Goal: Task Accomplishment & Management: Manage account settings

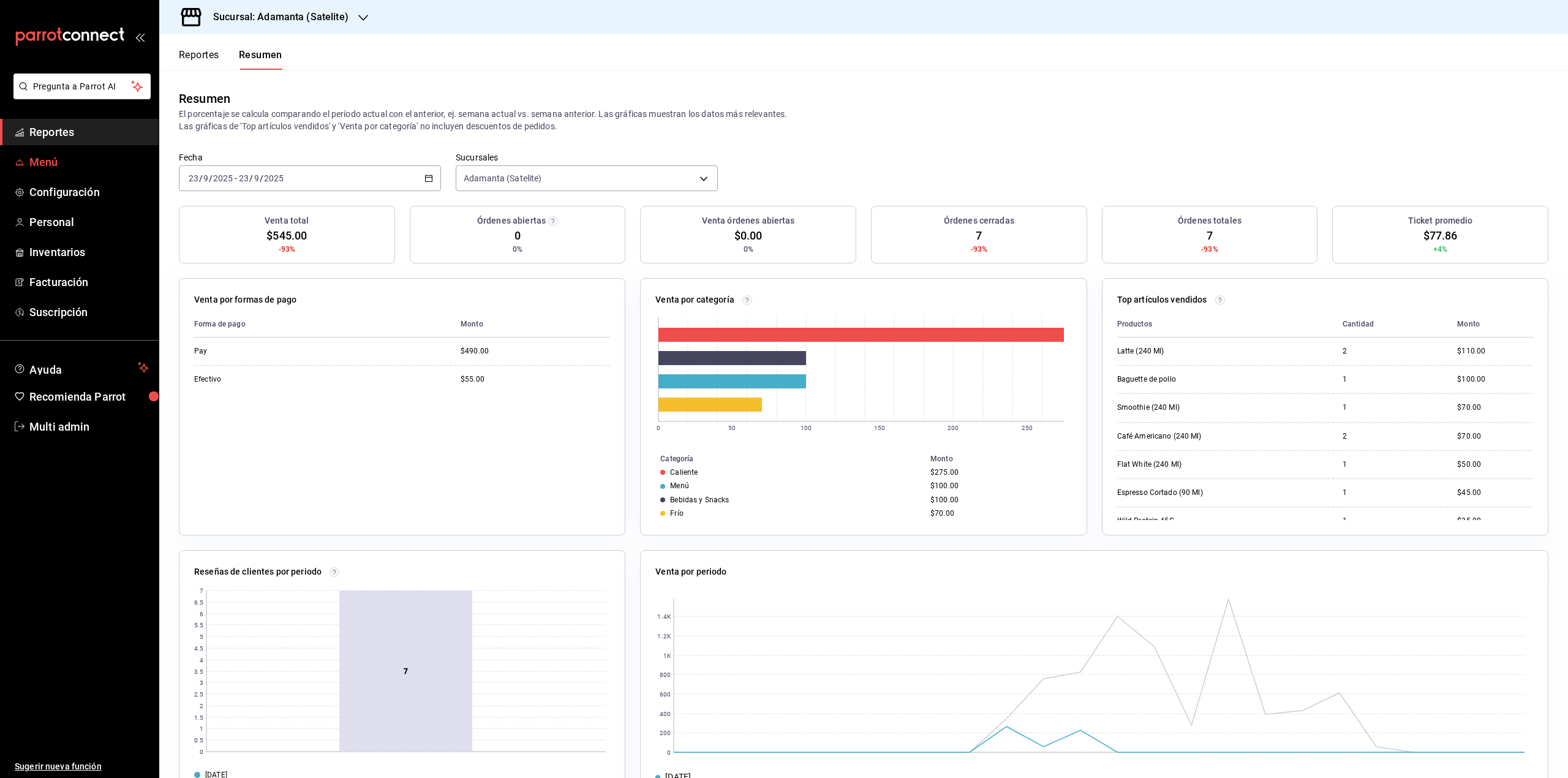
click at [67, 163] on span "Menú" at bounding box center [89, 162] width 119 height 17
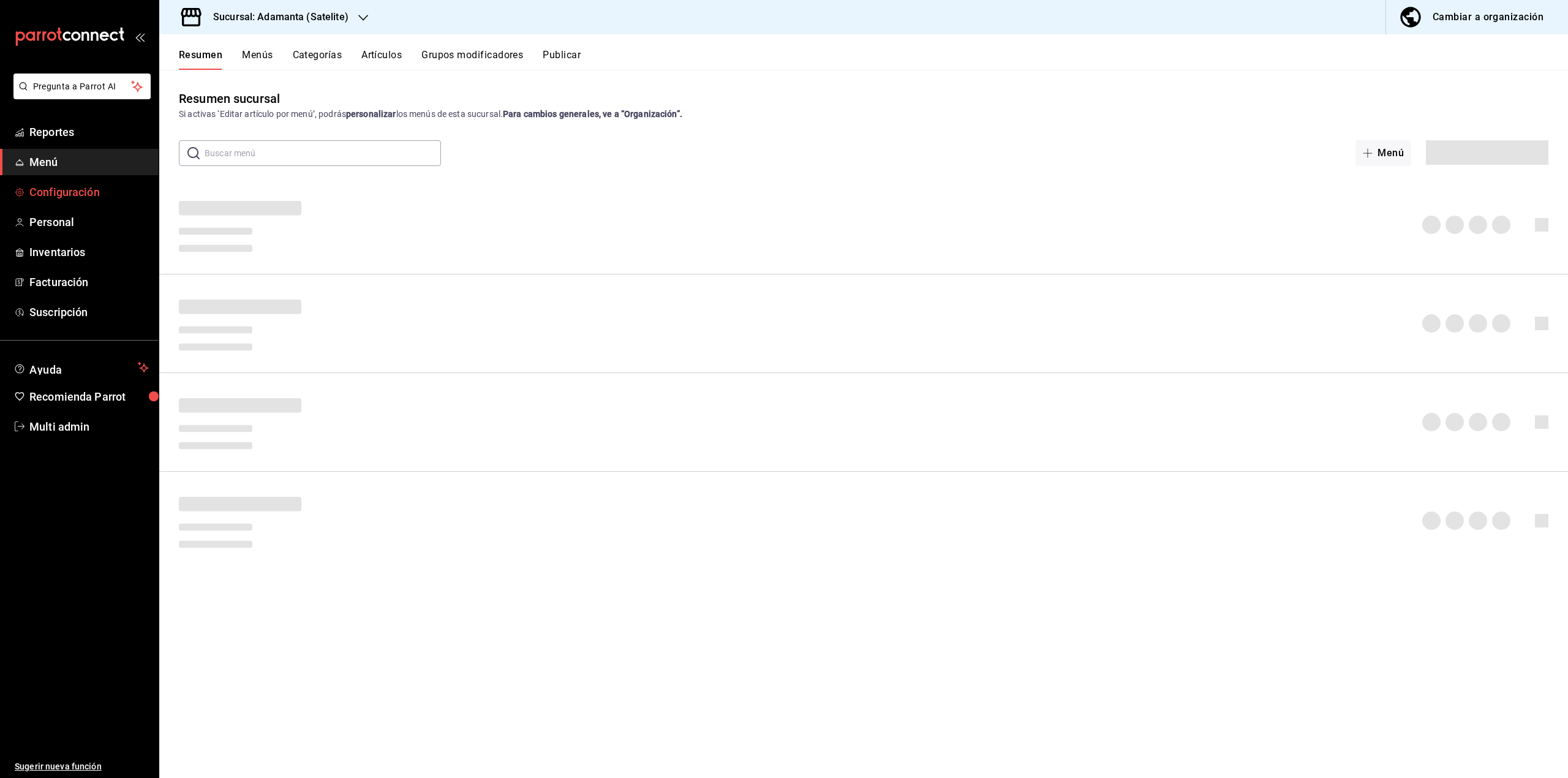
click at [59, 196] on span "Configuración" at bounding box center [89, 192] width 119 height 17
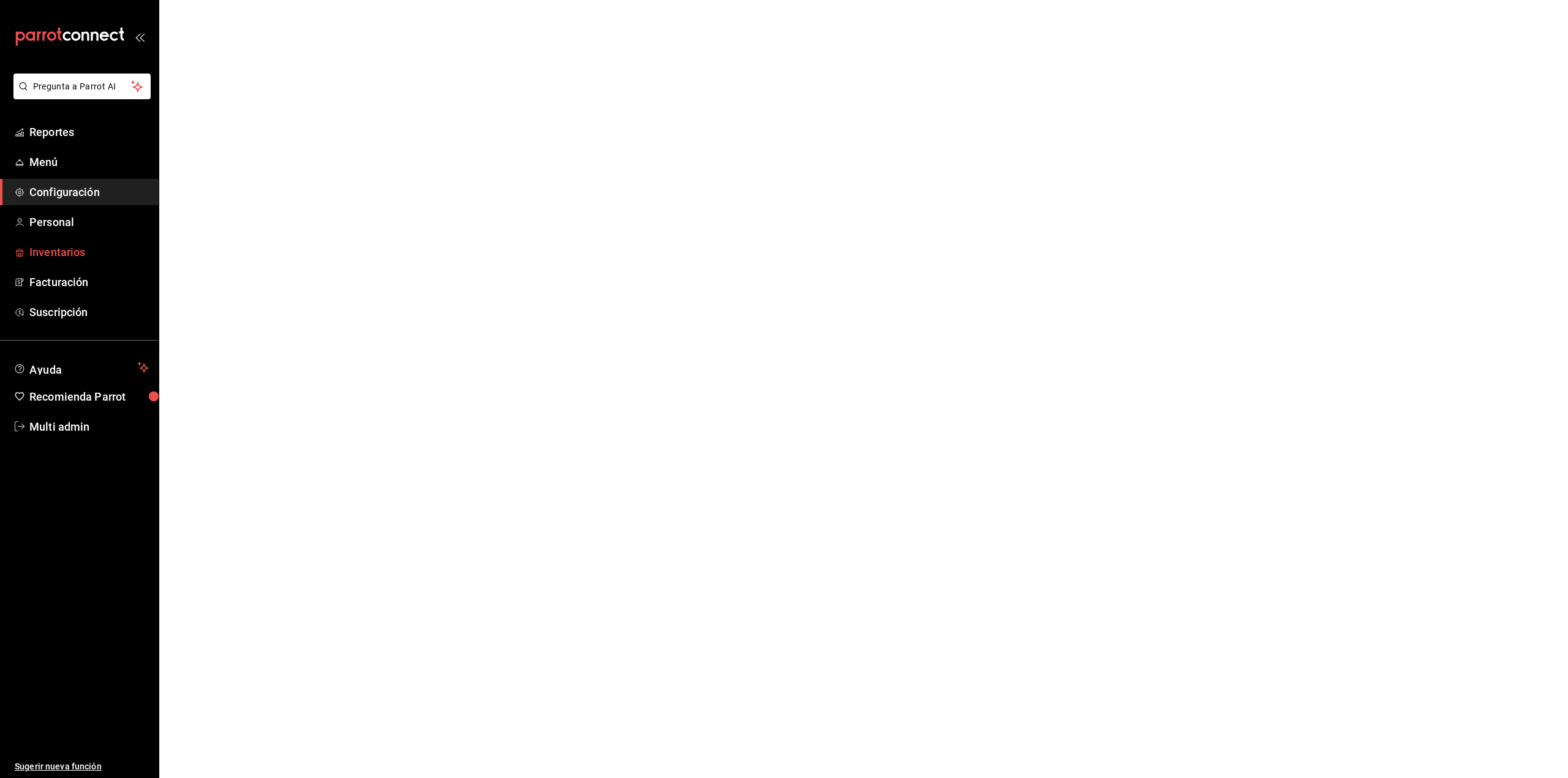
click at [38, 258] on span "Inventarios" at bounding box center [89, 252] width 119 height 17
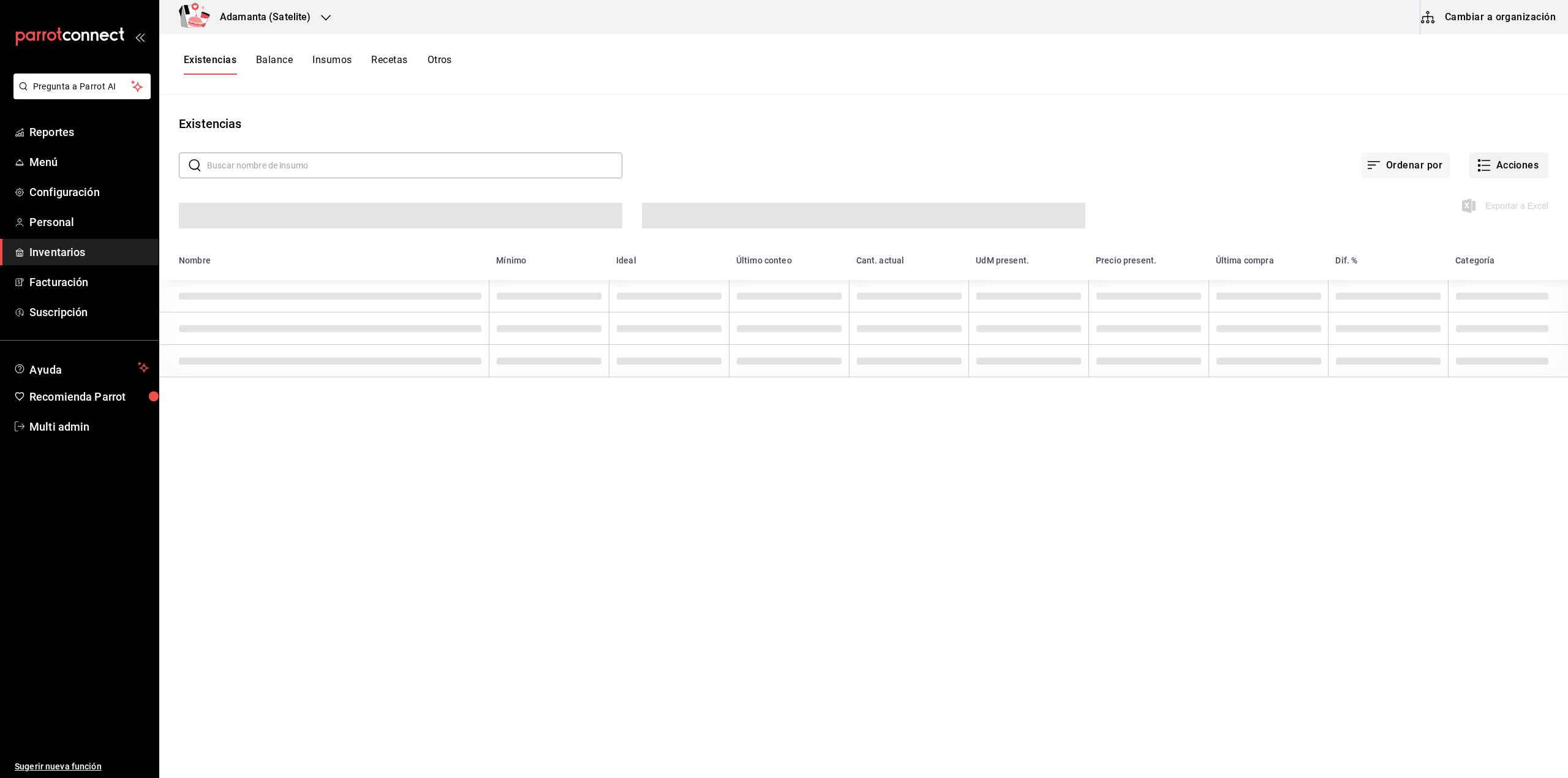
click at [1525, 168] on button "Acciones" at bounding box center [1509, 165] width 79 height 26
click at [1480, 236] on span "Compra" at bounding box center [1497, 232] width 103 height 13
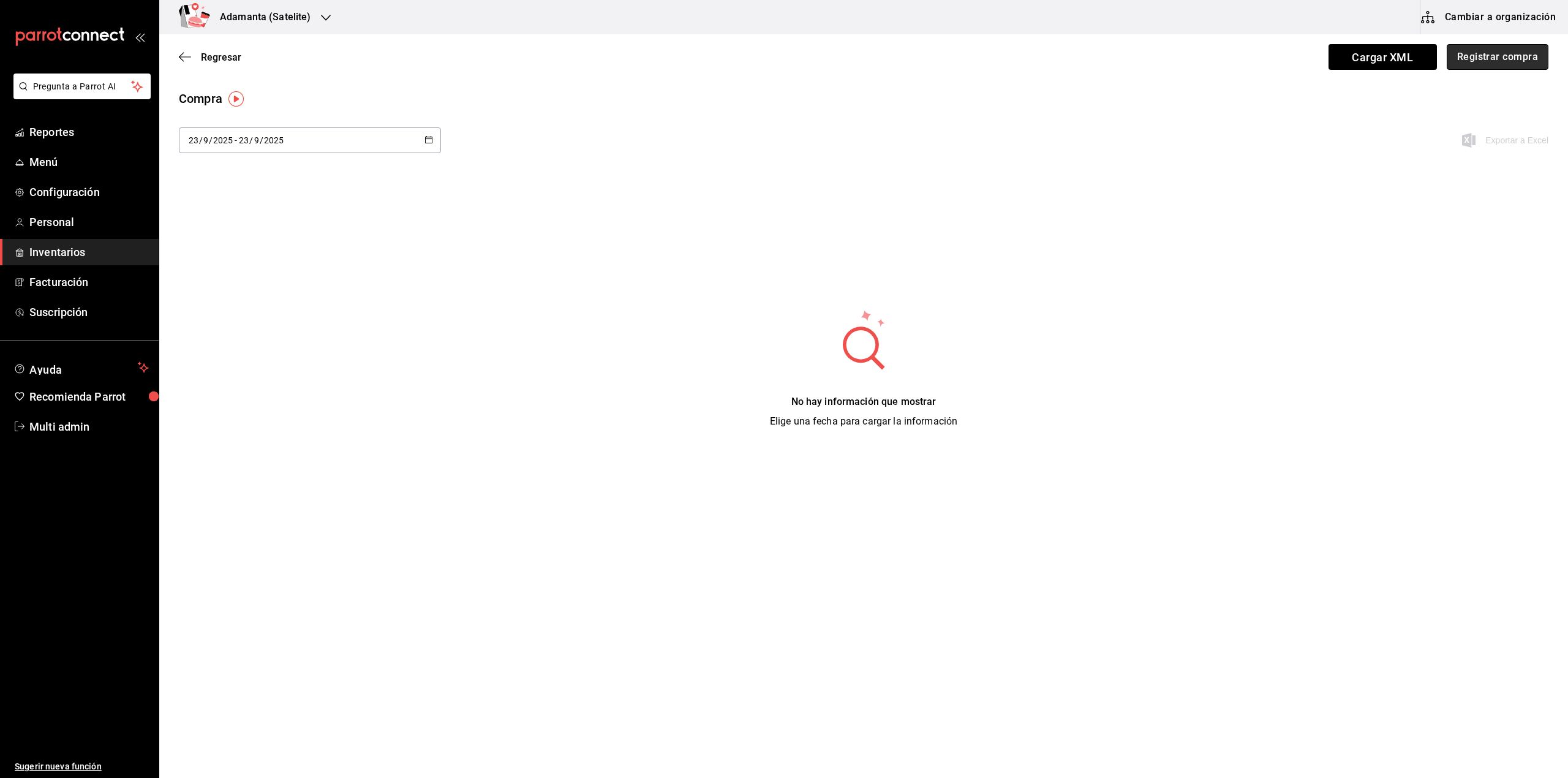
click at [1488, 52] on button "Registrar compra" at bounding box center [1498, 56] width 102 height 26
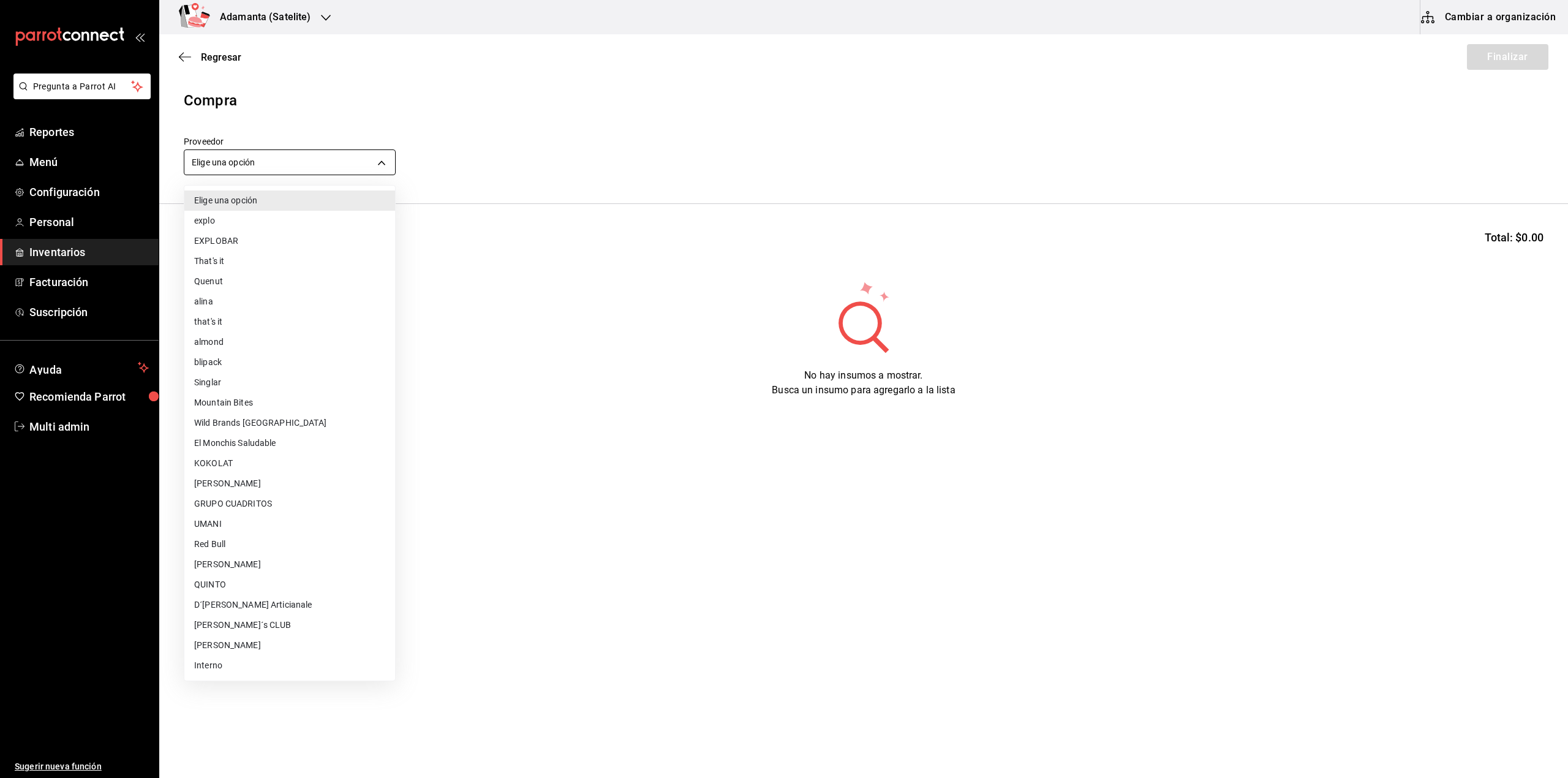
click at [302, 170] on body "Pregunta a Parrot AI Reportes Menú Configuración Personal Inventarios Facturaci…" at bounding box center [784, 354] width 1568 height 709
click at [236, 449] on li "El Monchis Saludable" at bounding box center [289, 443] width 210 height 20
type input "352c9469-94f6-46d4-aaaf-8e9fed653952"
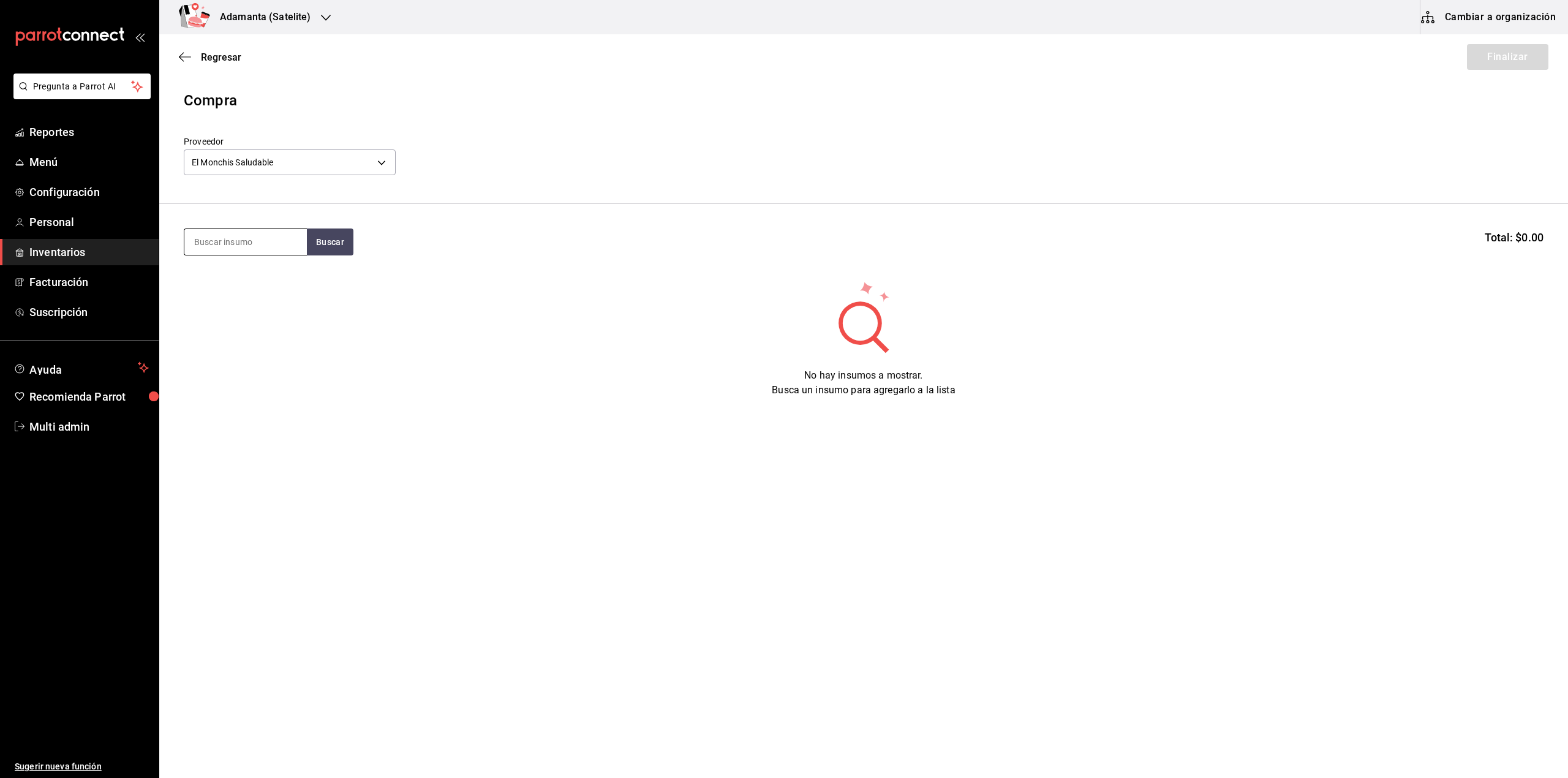
click at [248, 246] on input at bounding box center [246, 242] width 123 height 26
type input "[PERSON_NAME]"
click at [240, 277] on div "[PERSON_NAME]" at bounding box center [246, 277] width 103 height 15
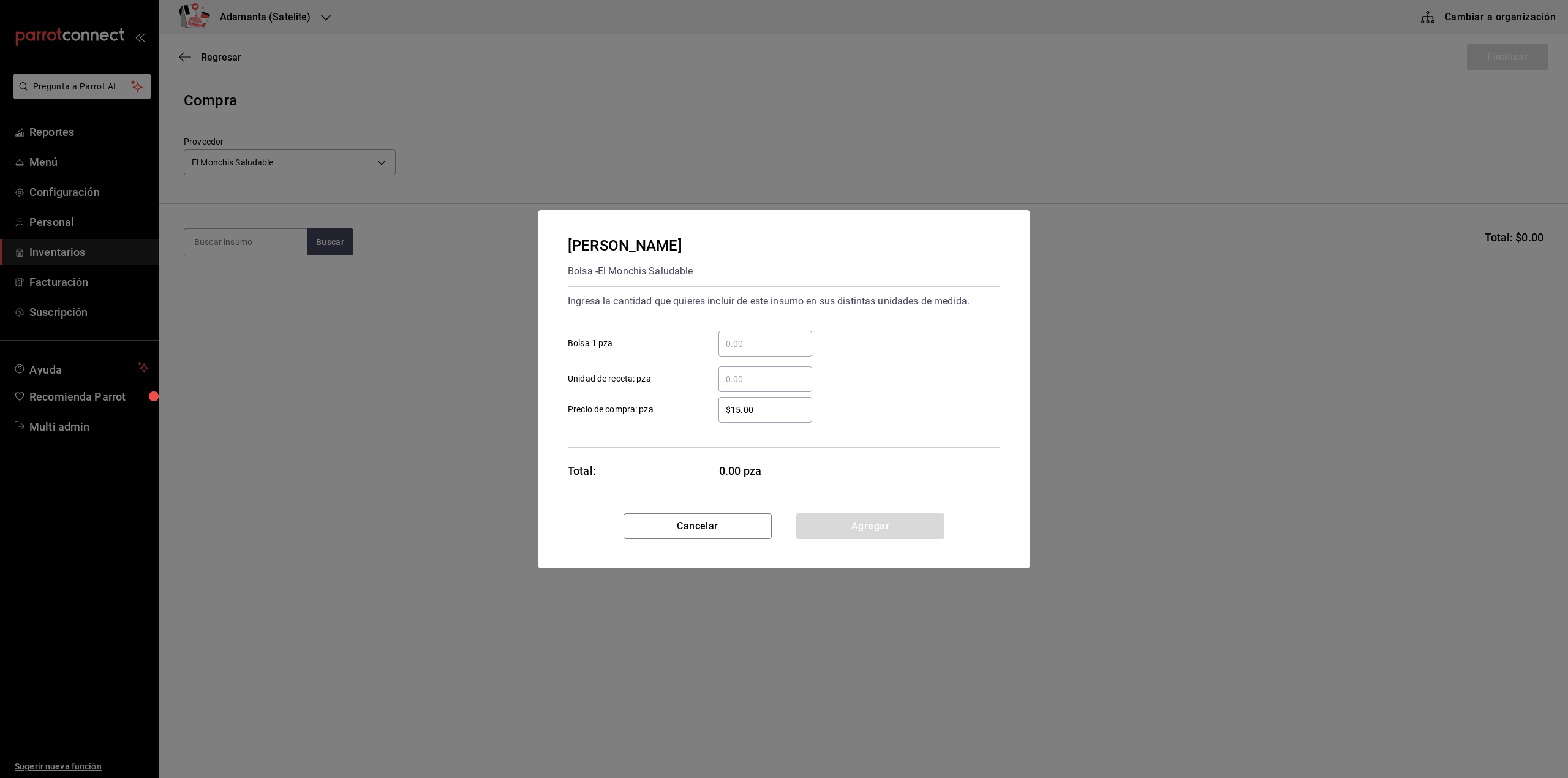
click at [805, 354] on div "​" at bounding box center [765, 343] width 94 height 26
click at [805, 351] on input "​ Bolsa 1 pza" at bounding box center [765, 344] width 94 height 15
type input "25"
click at [844, 527] on button "Agregar" at bounding box center [870, 526] width 148 height 26
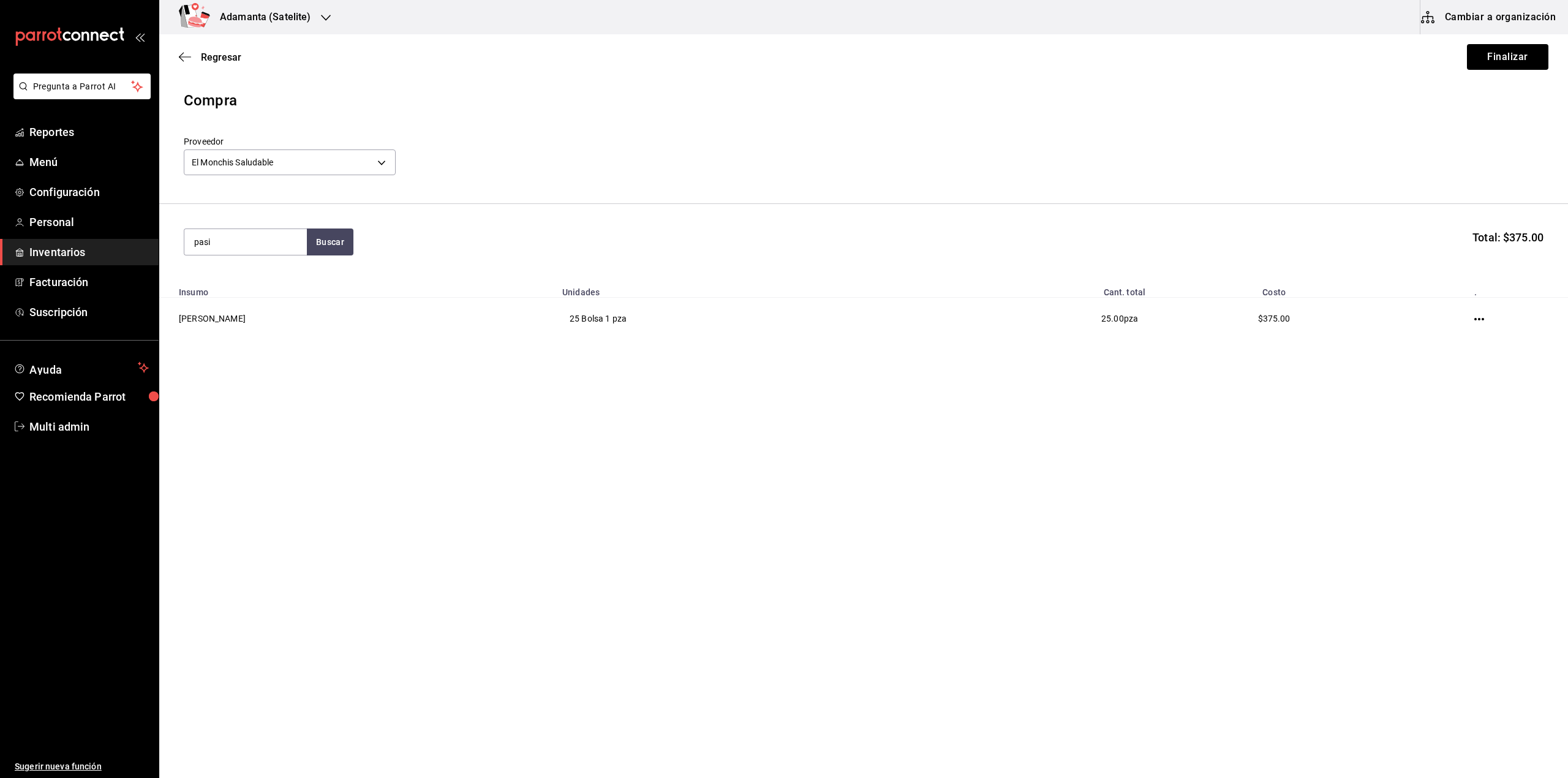
type input "pasi"
click at [216, 290] on div "Pasitas / Arándanos con Chocolate" at bounding box center [246, 285] width 103 height 29
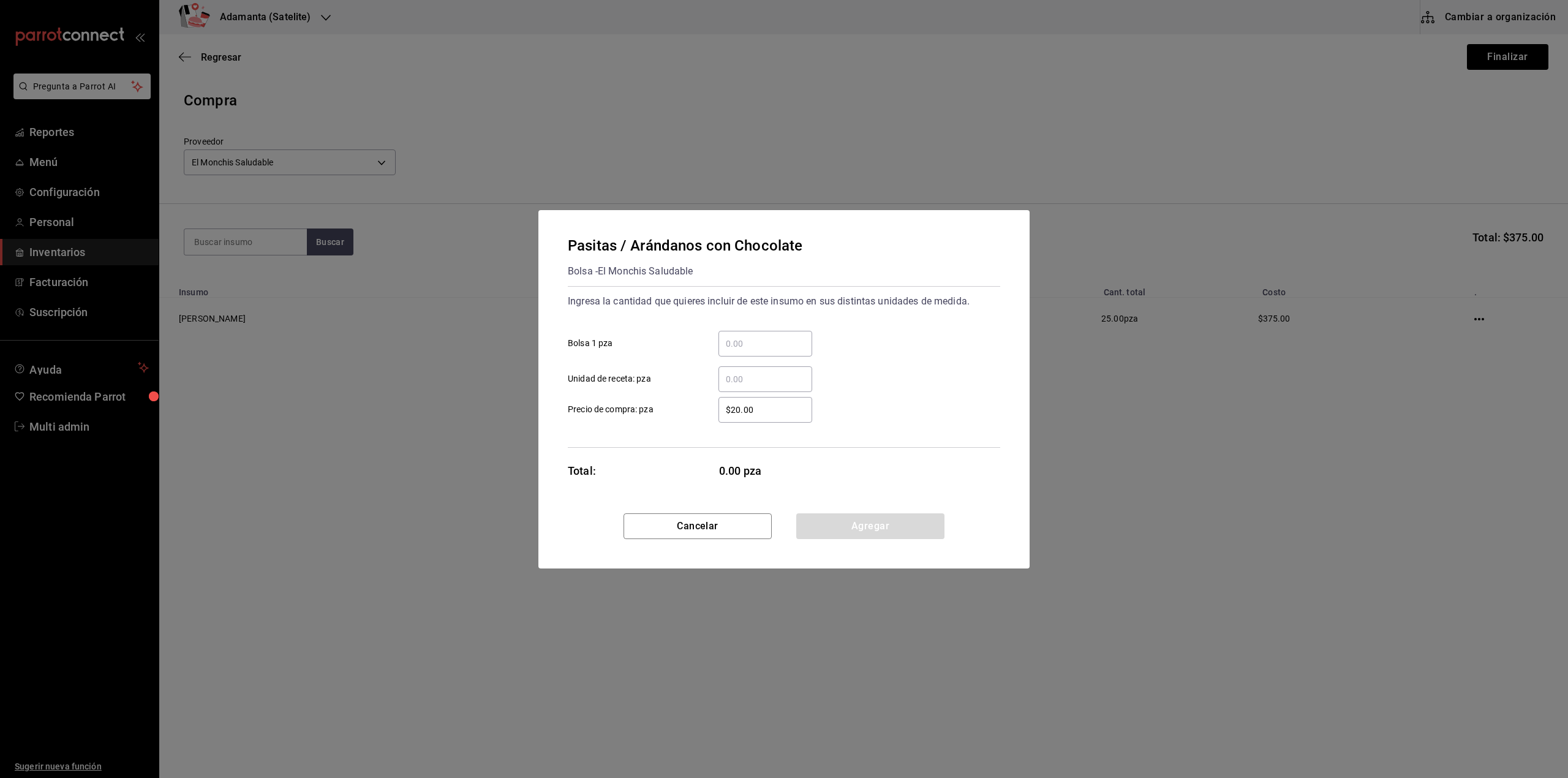
click at [726, 349] on input "​ Bolsa 1 pza" at bounding box center [765, 344] width 94 height 15
type input "10"
click at [849, 527] on button "Agregar" at bounding box center [870, 526] width 148 height 26
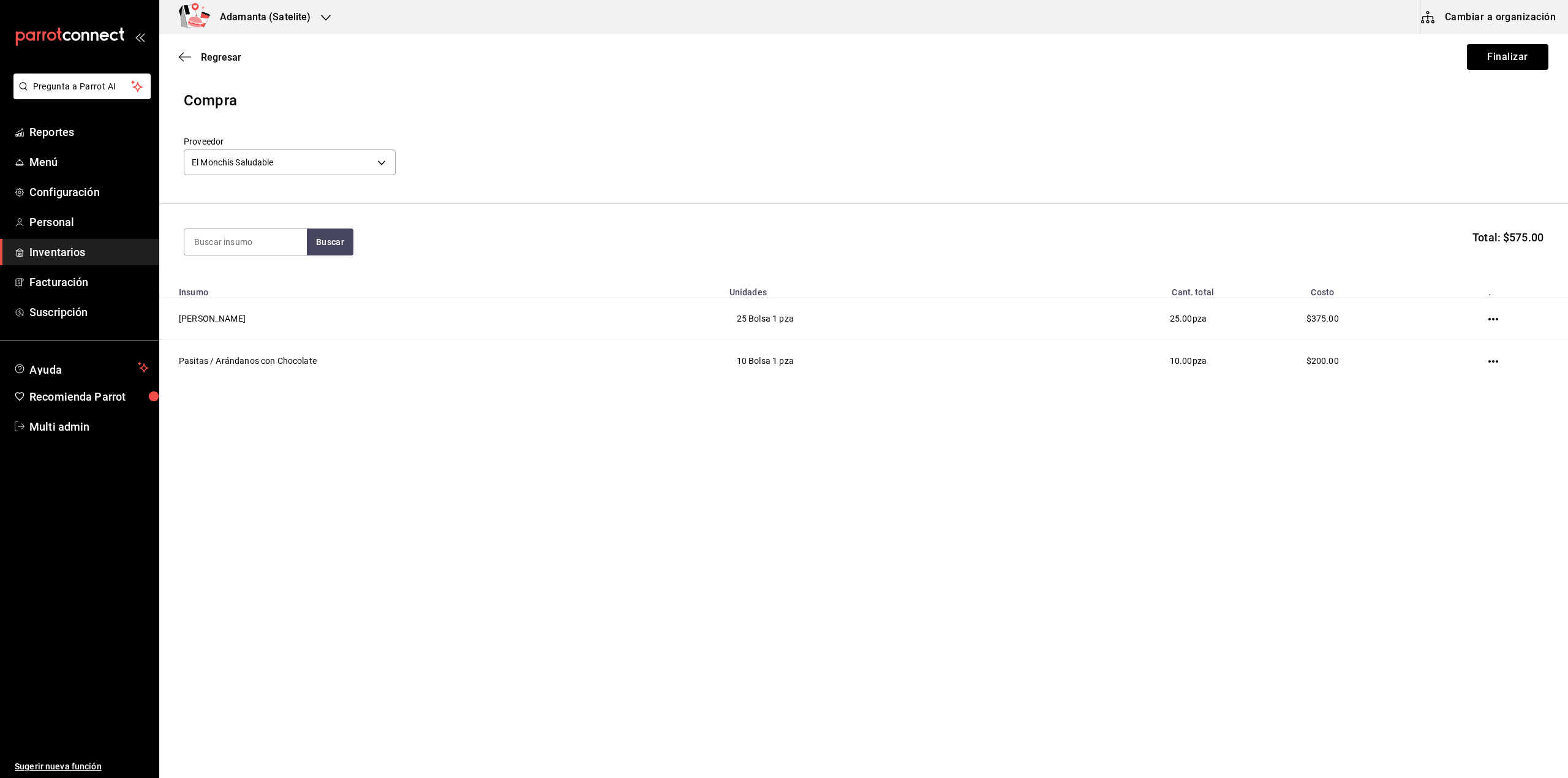
drag, startPoint x: 274, startPoint y: 232, endPoint x: 274, endPoint y: 224, distance: 8.0
click at [274, 233] on input at bounding box center [246, 242] width 123 height 26
type input "oblea"
click at [244, 287] on div "Bolsa - El Monchis Saludable" at bounding box center [246, 297] width 103 height 26
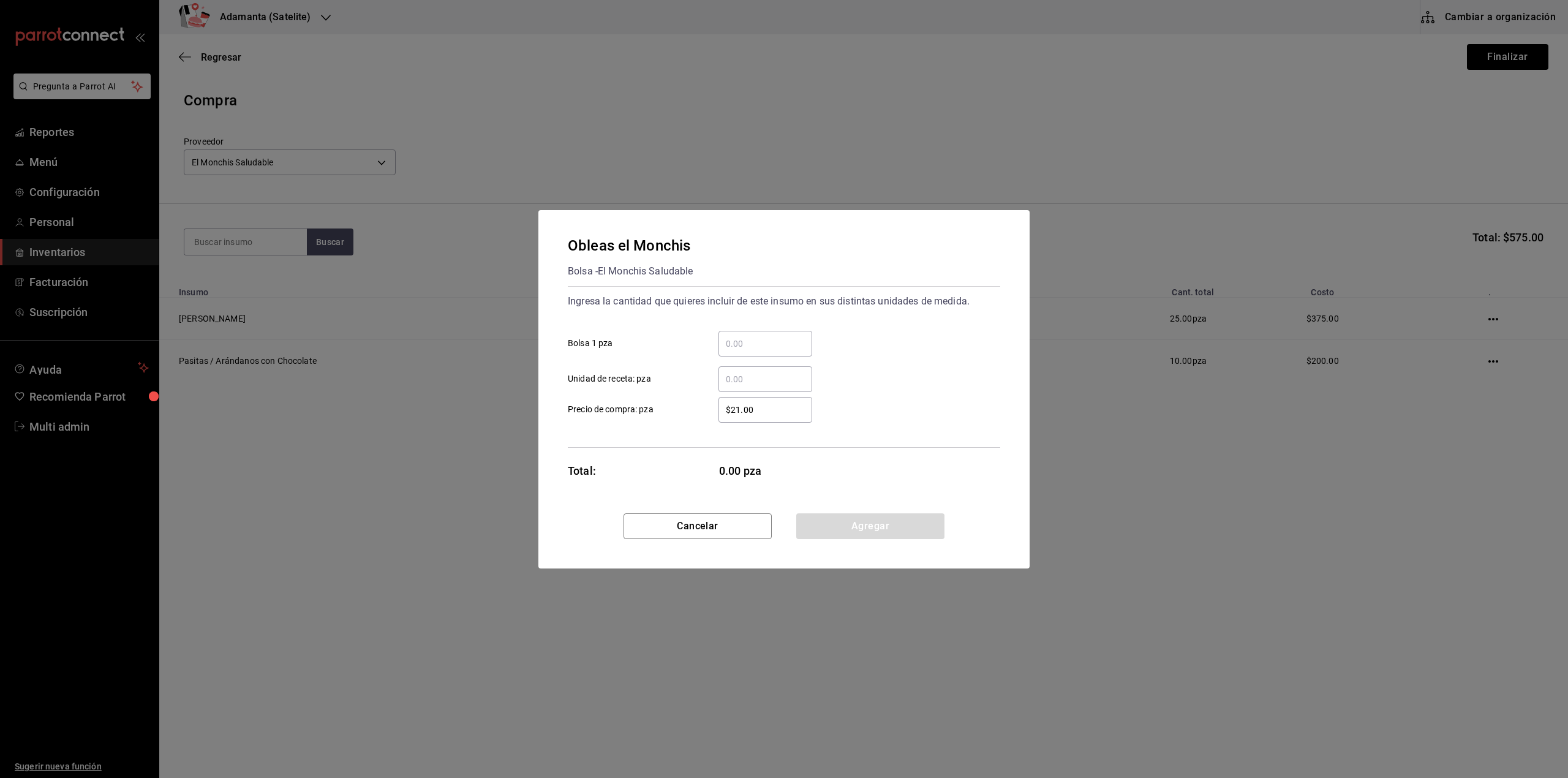
click at [734, 341] on input "​ Bolsa 1 pza" at bounding box center [765, 344] width 94 height 15
type input "40"
click at [874, 532] on button "Agregar" at bounding box center [870, 526] width 148 height 26
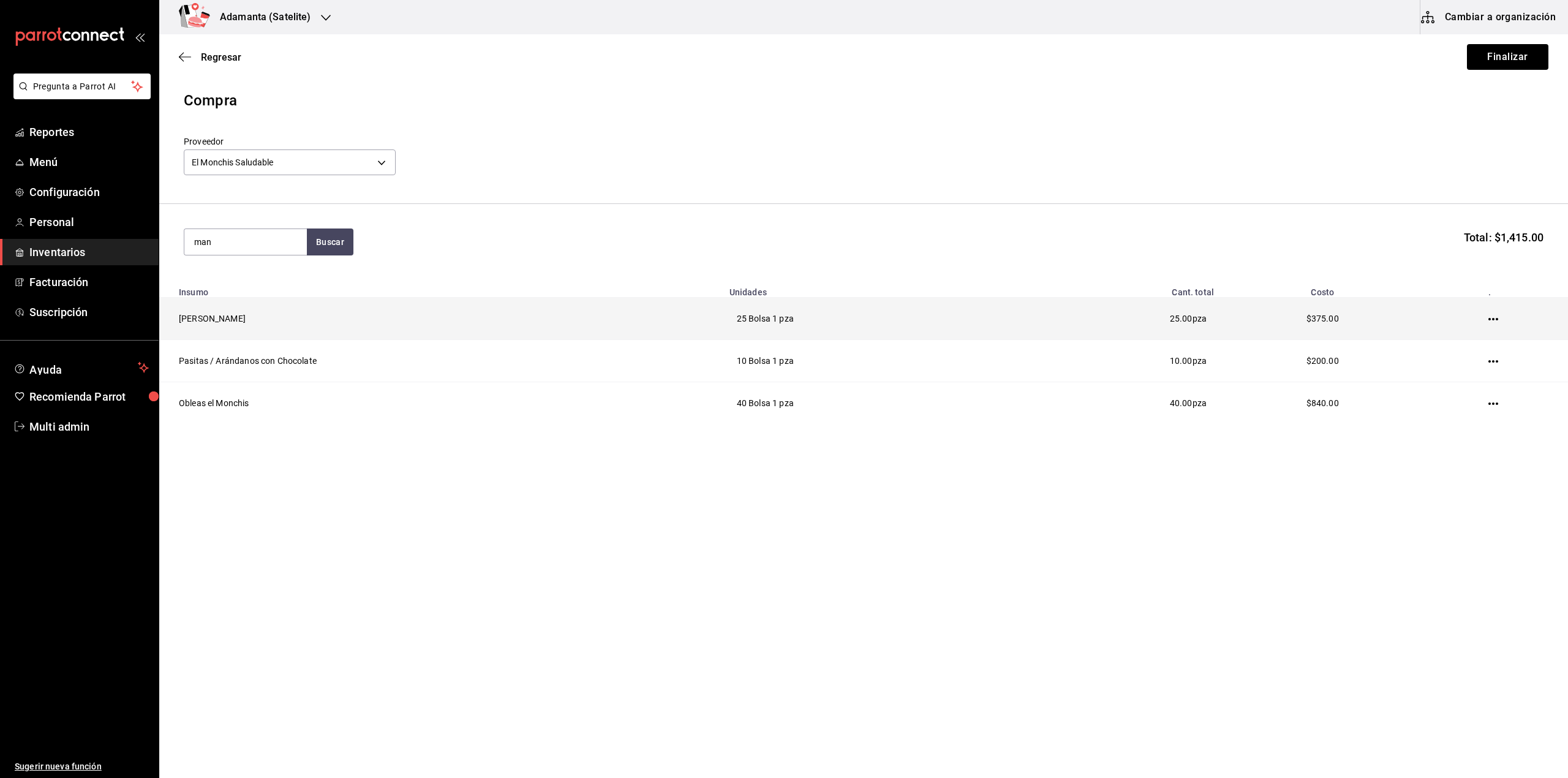
type input "man"
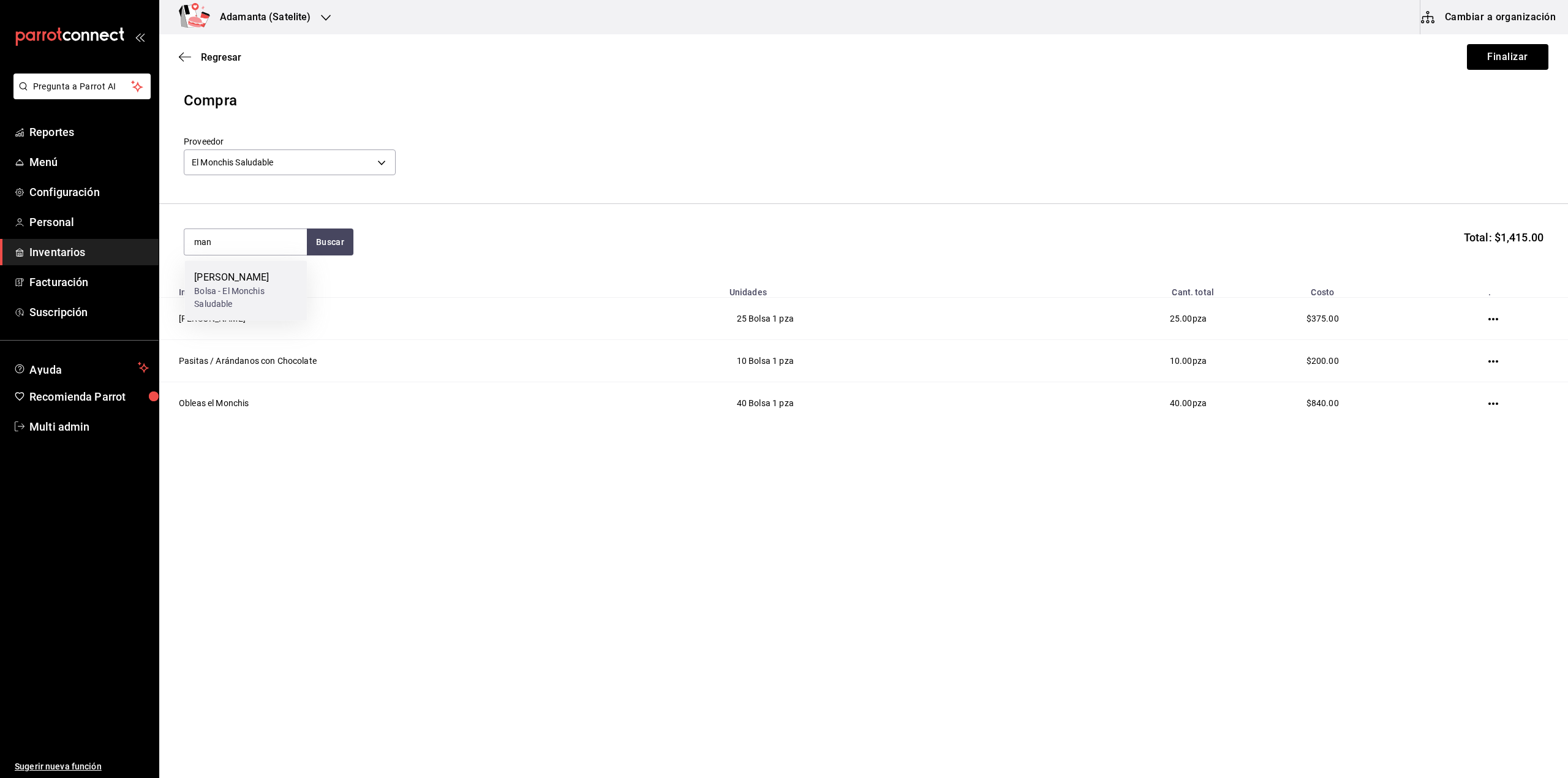
click at [258, 315] on div "Mango Enchilado Bolsa - El Monchis Saludable" at bounding box center [246, 290] width 123 height 60
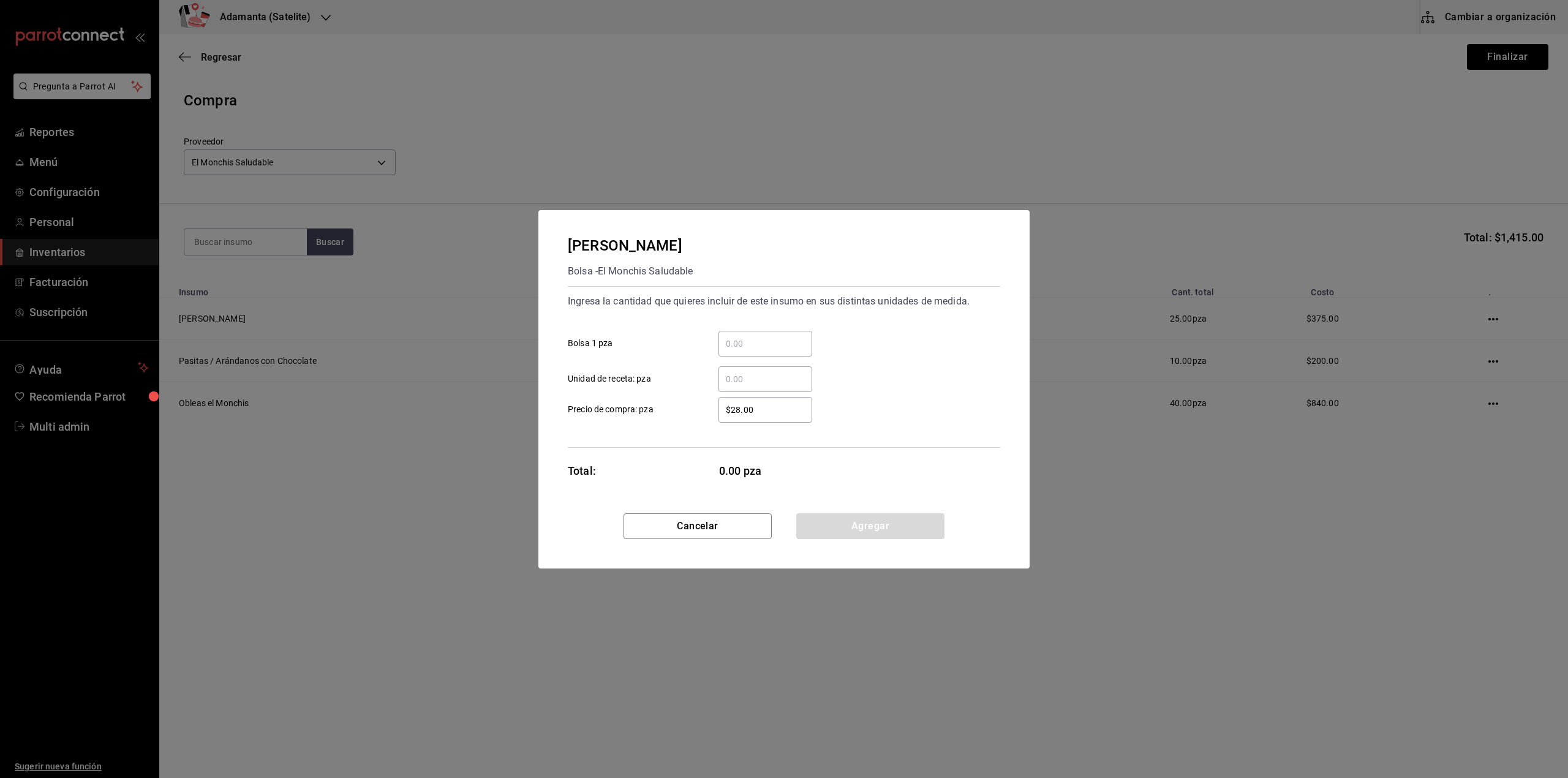
click at [742, 344] on input "​ Bolsa 1 pza" at bounding box center [765, 344] width 94 height 15
type input "25"
click at [849, 523] on button "Agregar" at bounding box center [870, 526] width 148 height 26
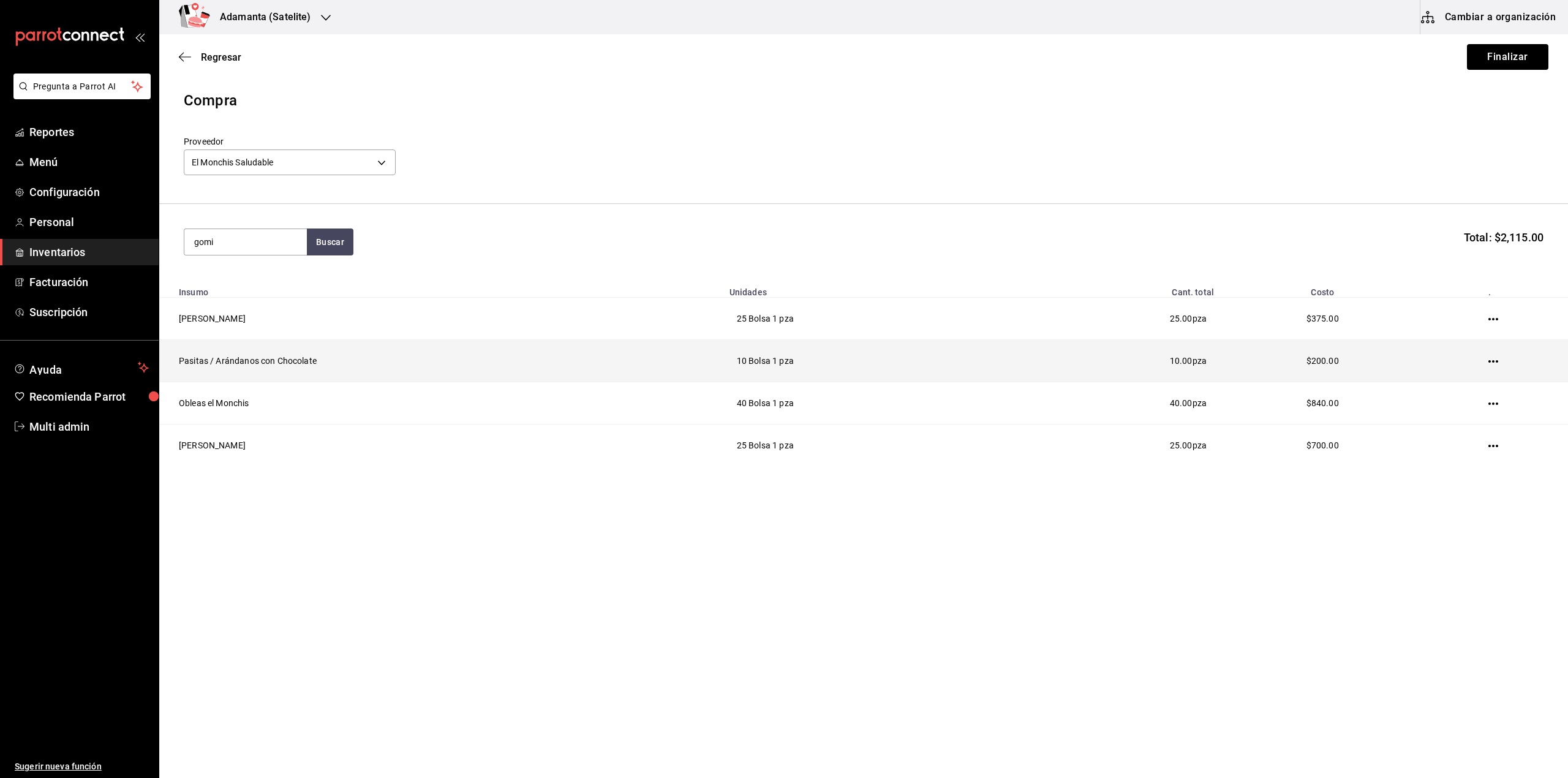
type input "gomi"
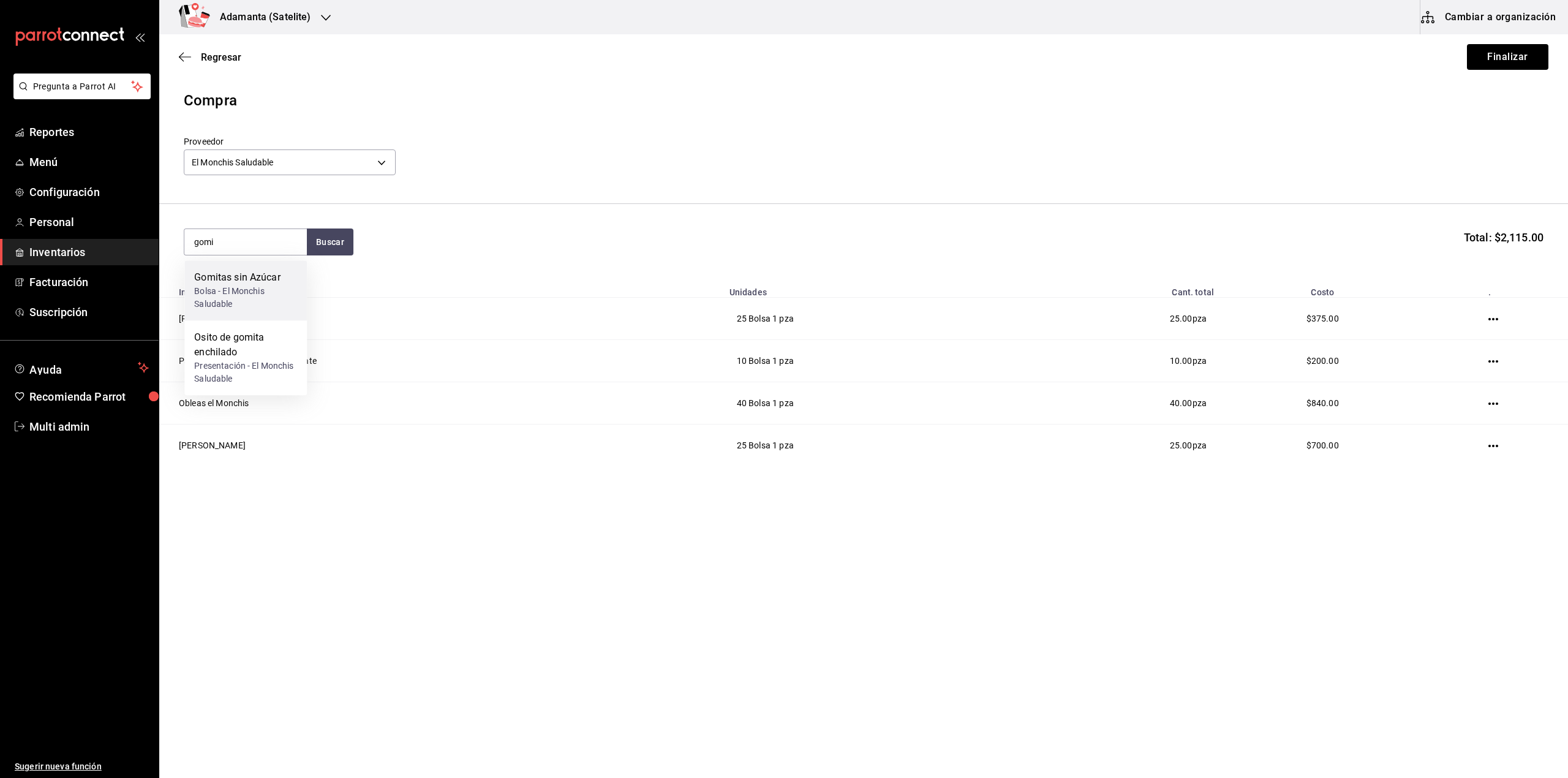
click at [277, 299] on div "Bolsa - El Monchis Saludable" at bounding box center [246, 297] width 103 height 26
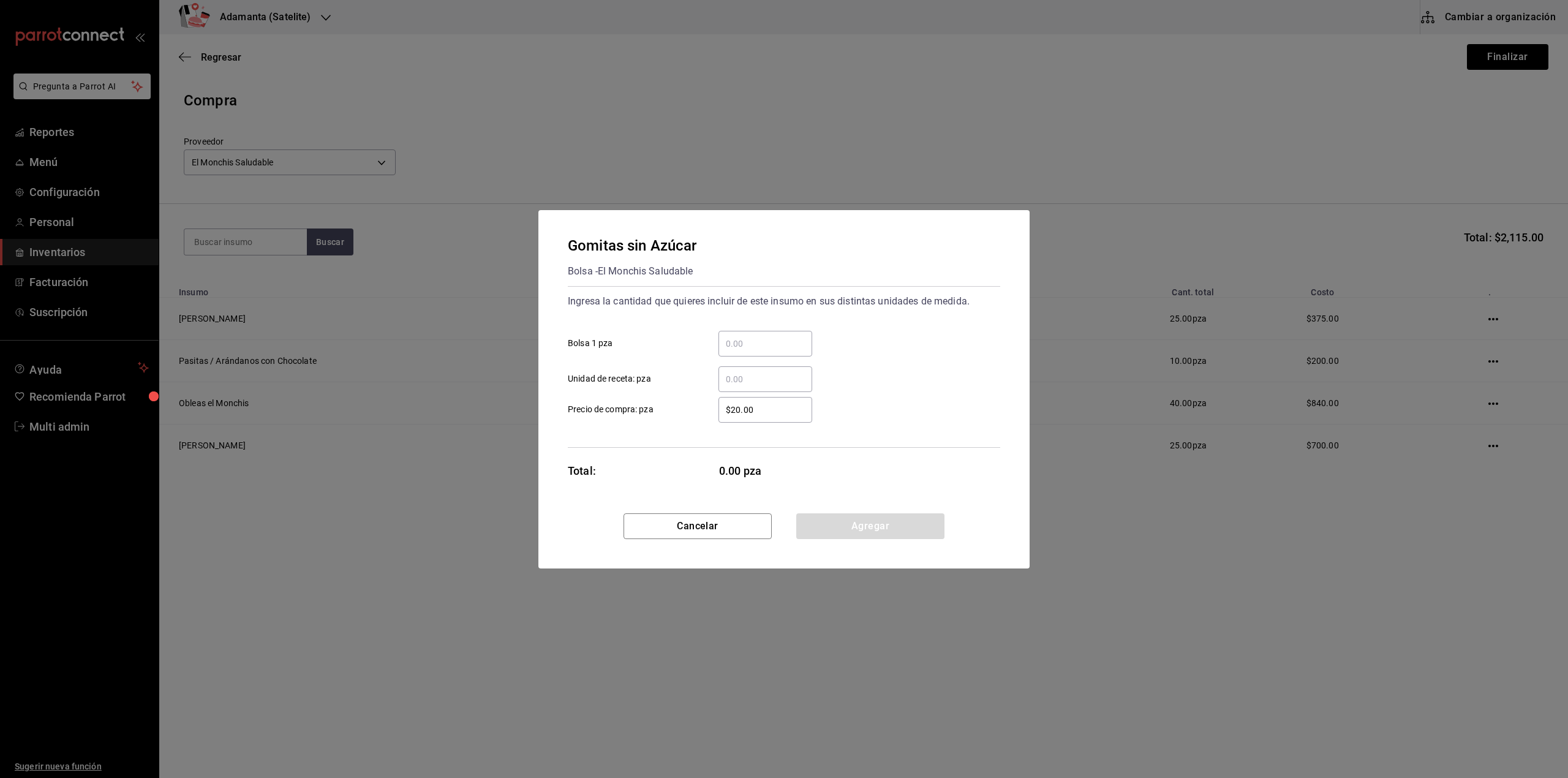
click at [746, 346] on input "​ Bolsa 1 pza" at bounding box center [765, 344] width 94 height 15
type input "25"
click at [826, 518] on button "Agregar" at bounding box center [870, 526] width 148 height 26
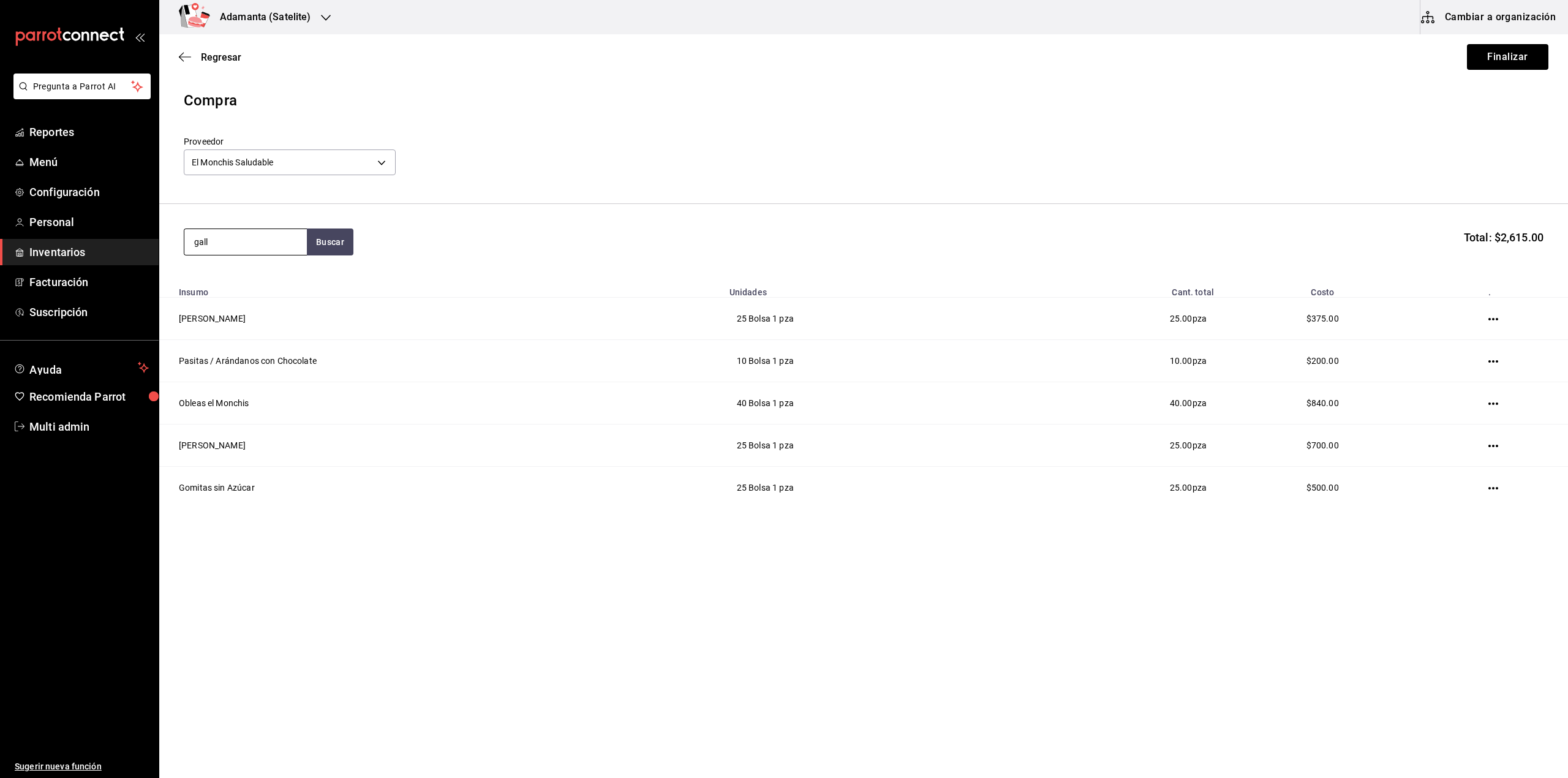
type input "gall"
click at [267, 278] on div "Galletas [PERSON_NAME]" at bounding box center [246, 285] width 103 height 29
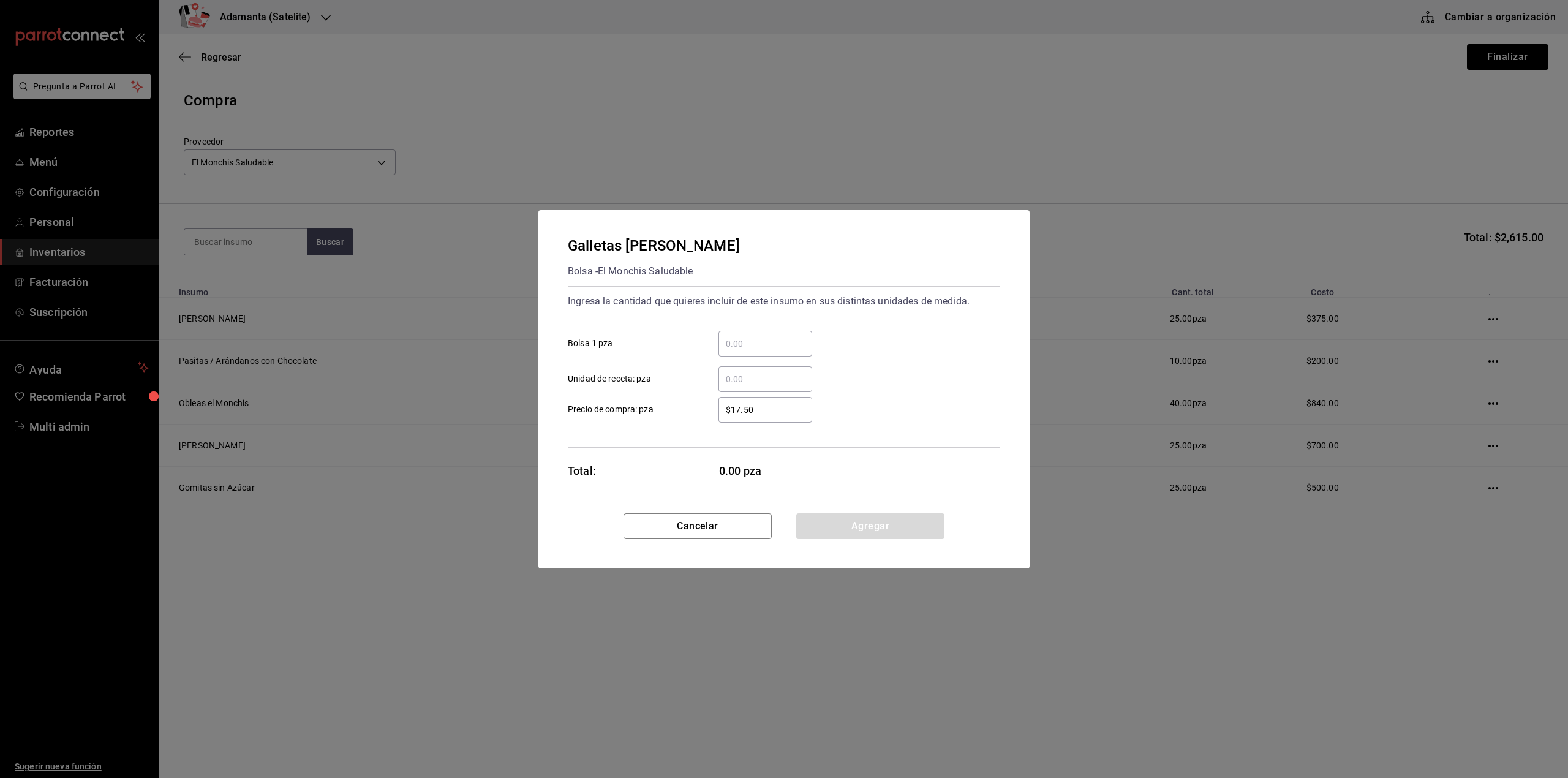
click at [788, 350] on input "​ Bolsa 1 pza" at bounding box center [765, 344] width 94 height 15
type input "35"
click at [824, 526] on button "Agregar" at bounding box center [870, 526] width 148 height 26
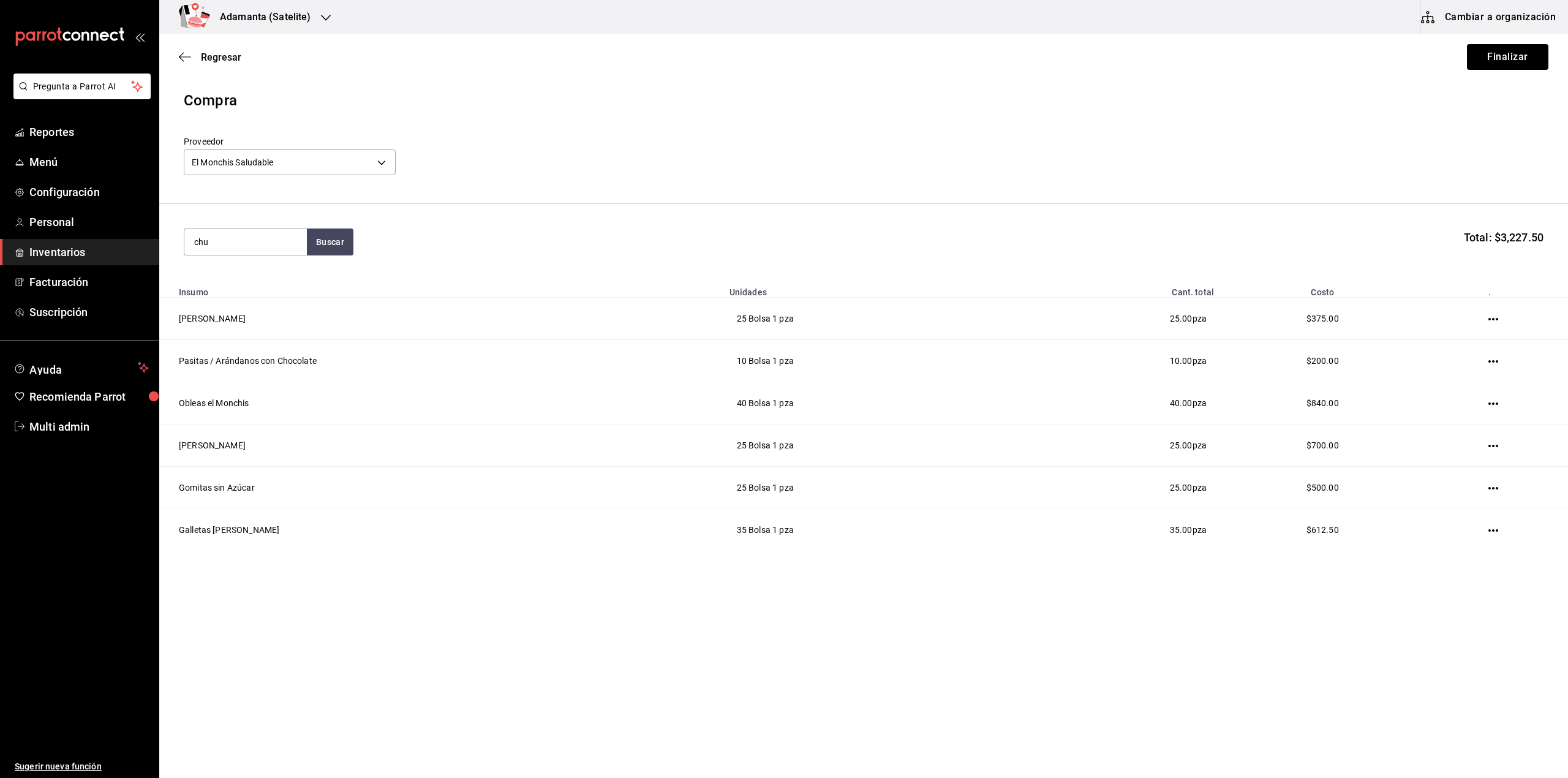
type input "chu"
click at [230, 299] on div "Bolsa - El Monchis Saludable" at bounding box center [246, 312] width 103 height 26
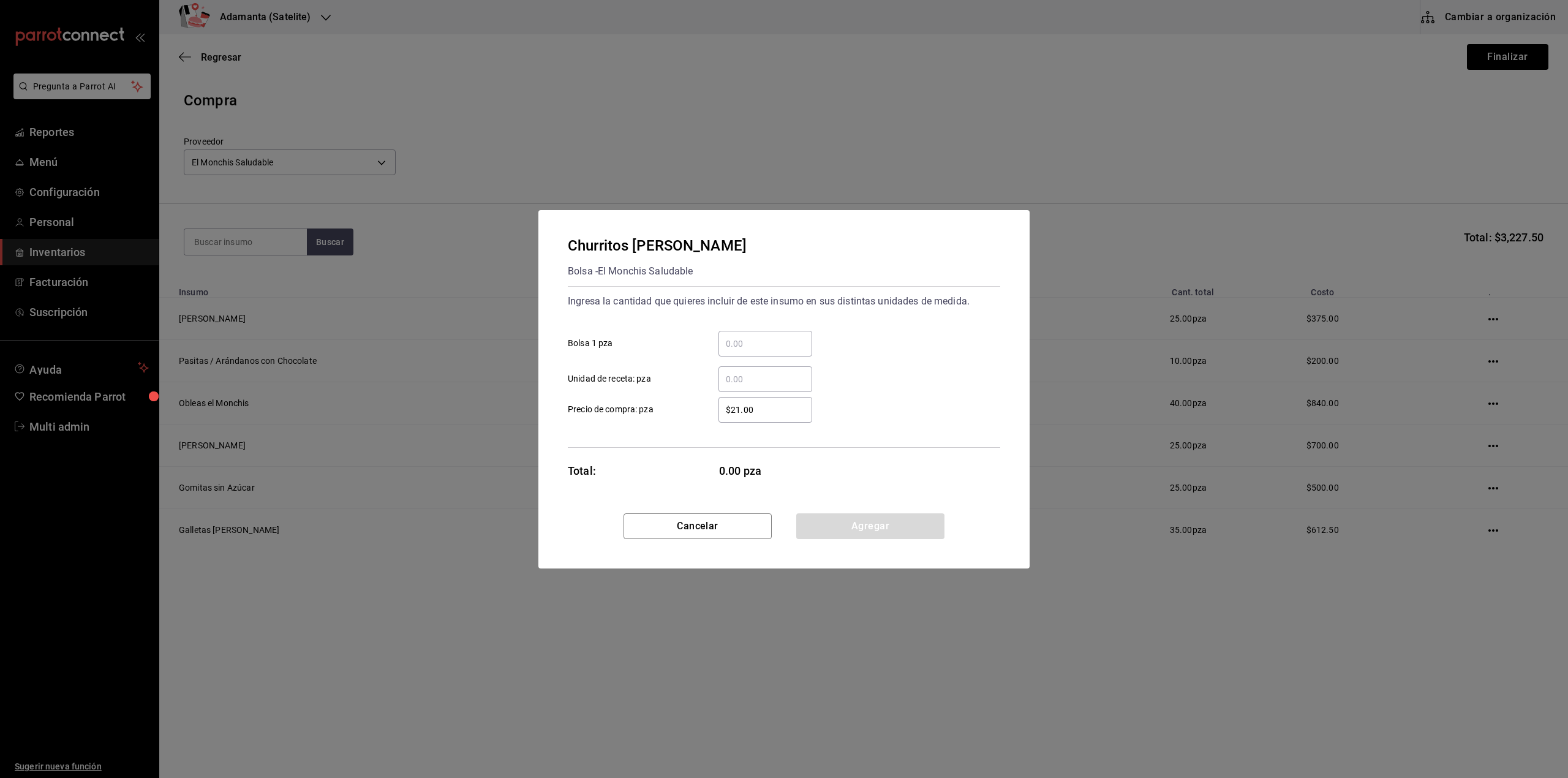
click at [775, 351] on div "​" at bounding box center [765, 343] width 94 height 26
click at [775, 351] on input "​ Bolsa 1 pza" at bounding box center [765, 344] width 94 height 15
type input "30"
click at [804, 530] on button "Agregar" at bounding box center [870, 526] width 148 height 26
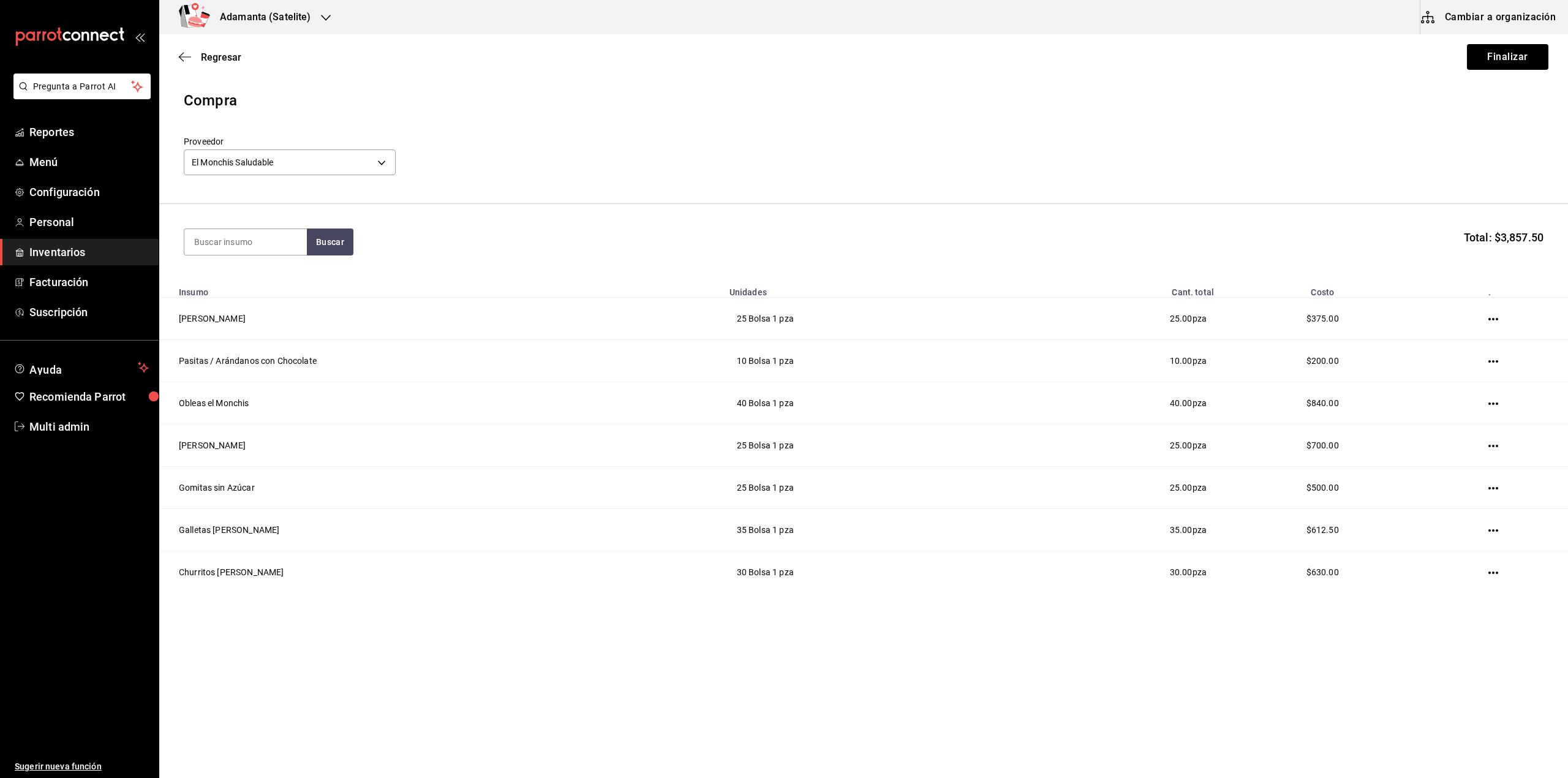
type input "v"
type input "caca"
click at [266, 290] on div "Bolsa - El Monchis Saludable" at bounding box center [246, 297] width 103 height 26
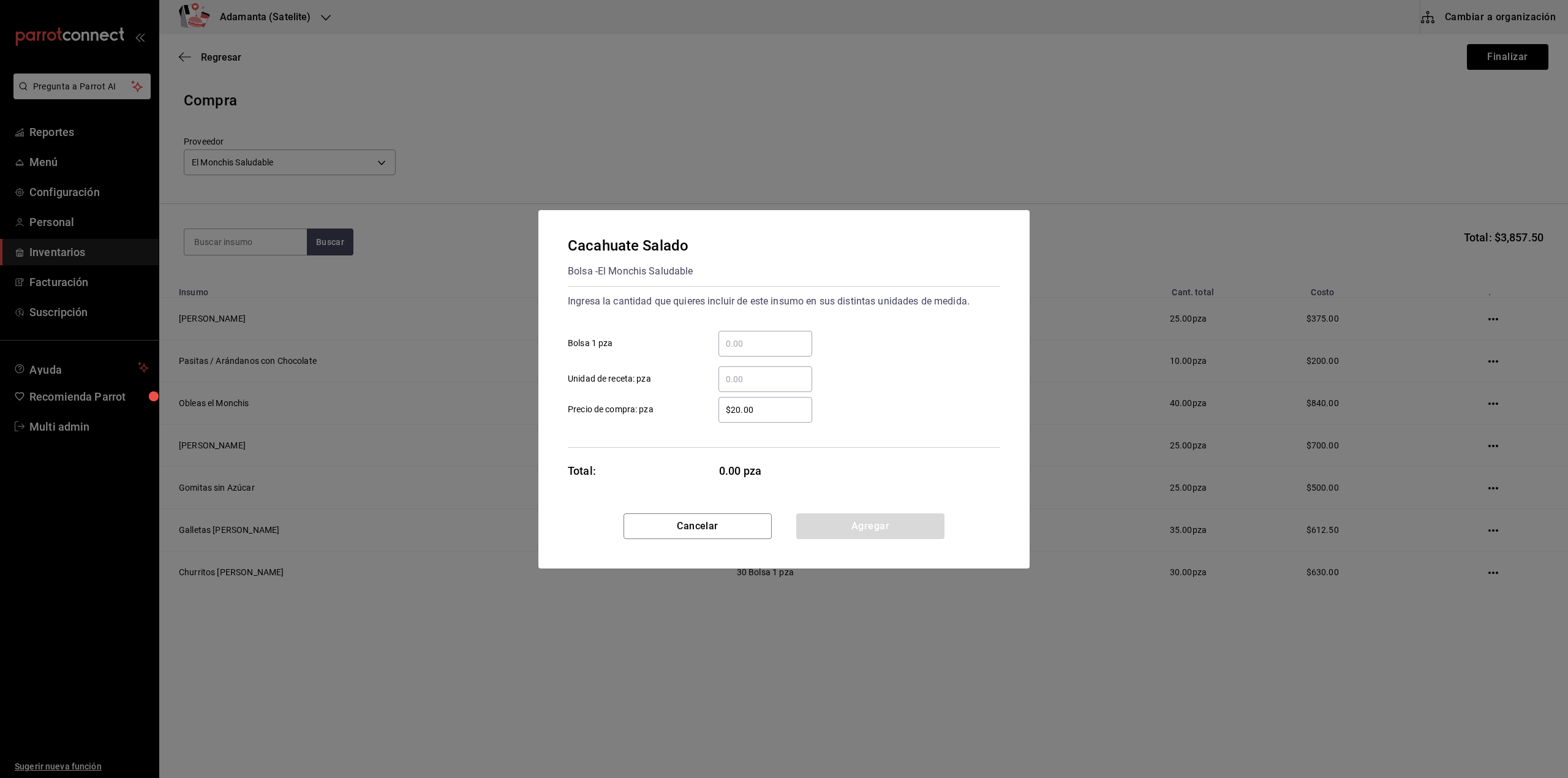
click at [784, 338] on input "​ Bolsa 1 pza" at bounding box center [765, 344] width 94 height 15
type input "15"
click at [844, 530] on button "Agregar" at bounding box center [870, 526] width 148 height 26
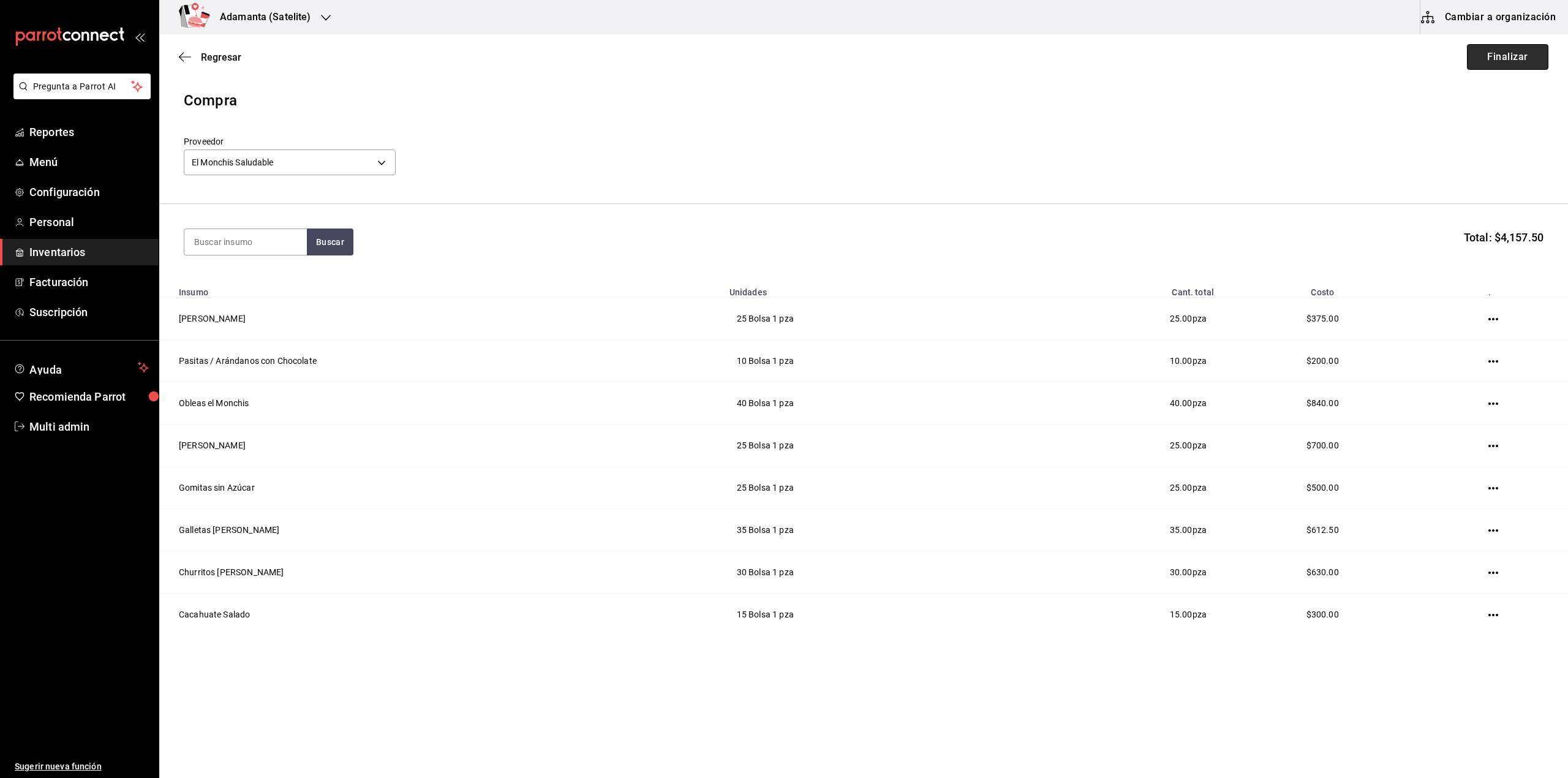
click at [1542, 59] on button "Finalizar" at bounding box center [1508, 56] width 82 height 26
